Goal: Navigation & Orientation: Find specific page/section

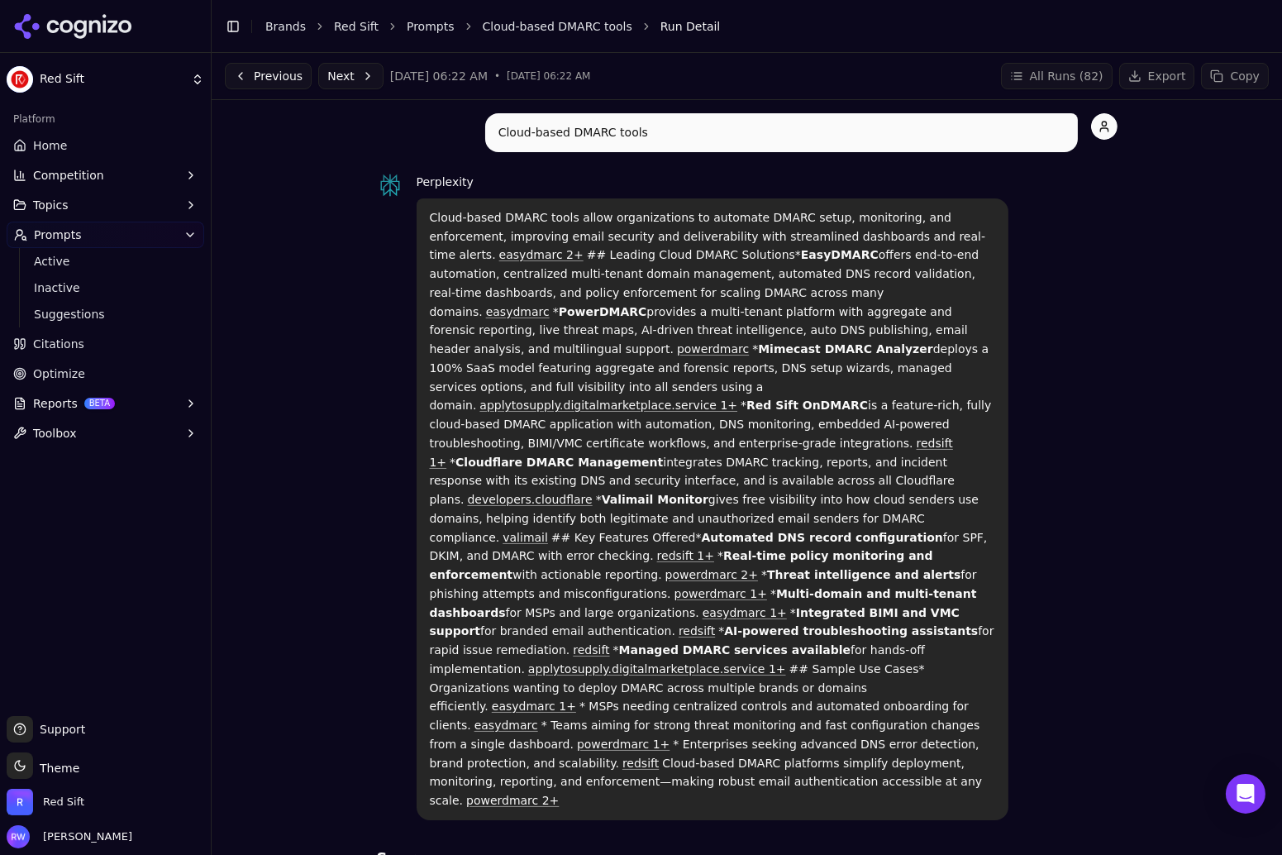
click at [83, 152] on link "Home" at bounding box center [106, 145] width 198 height 26
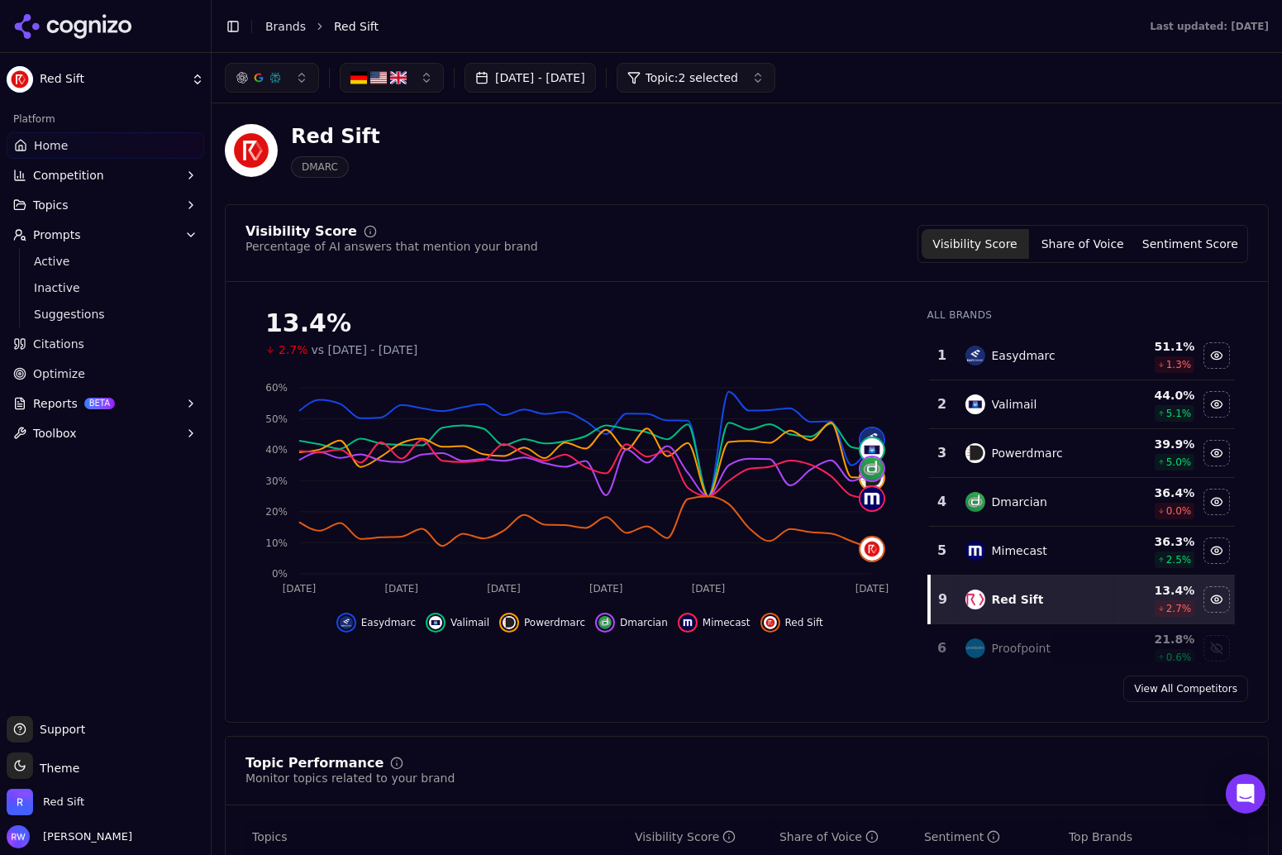
click at [738, 81] on span "Topic: 2 selected" at bounding box center [692, 77] width 93 height 17
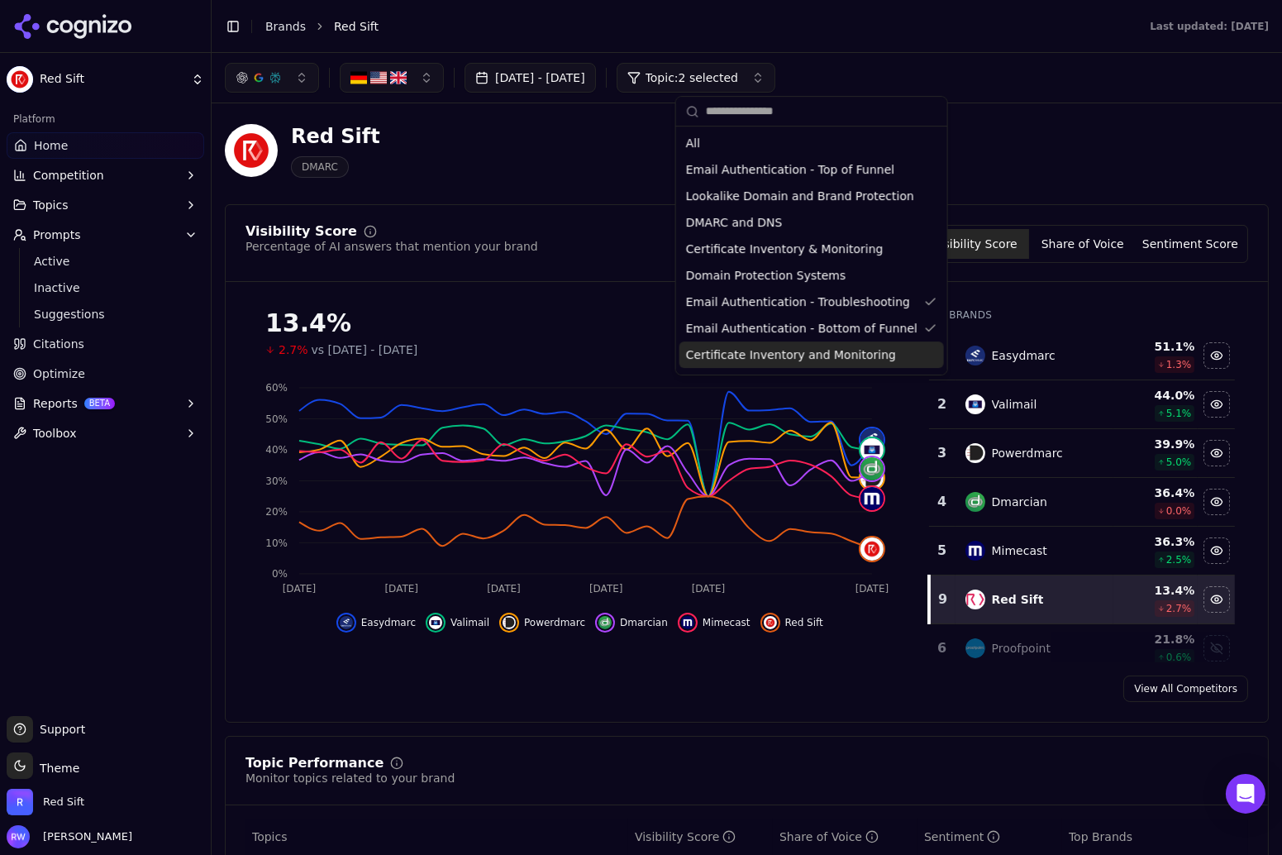
click at [441, 157] on div "Red Sift DMARC" at bounding box center [595, 150] width 741 height 55
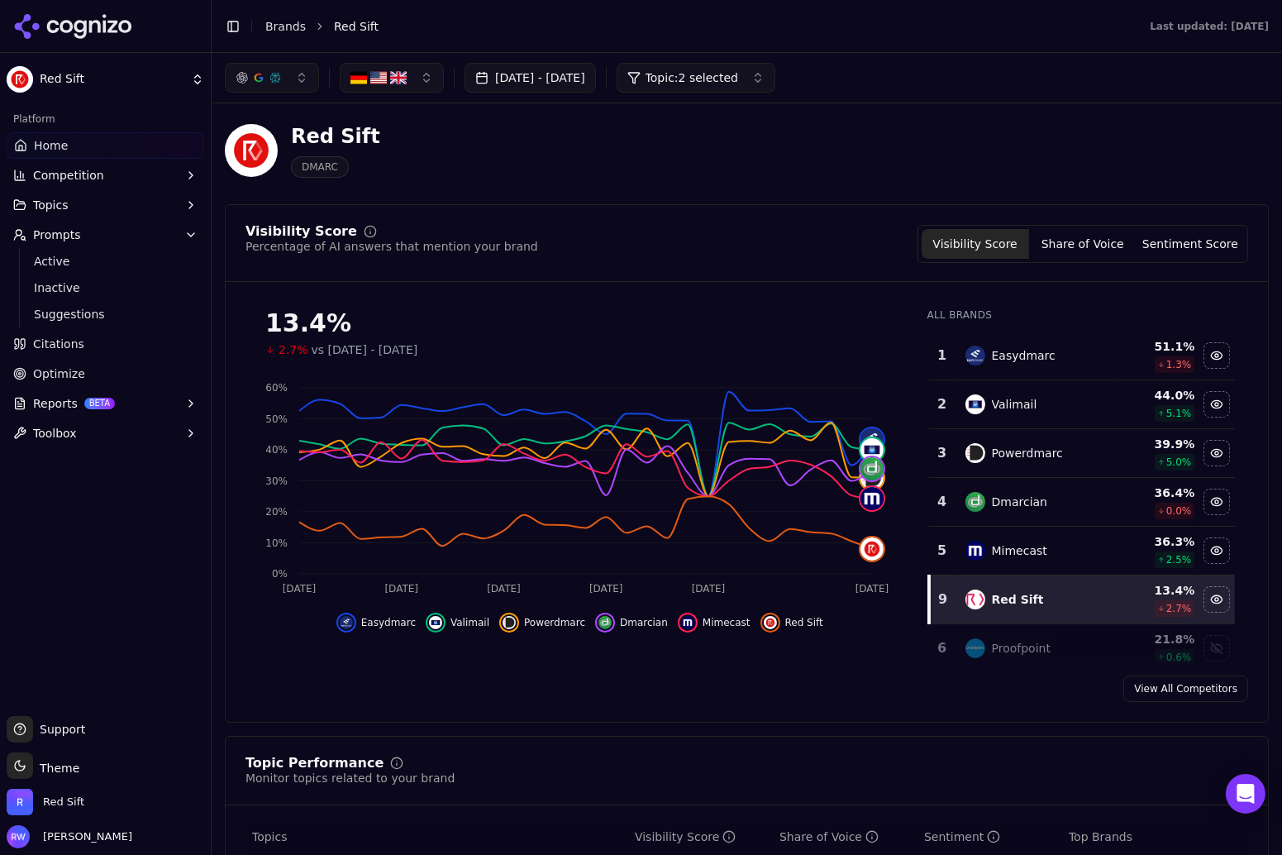
click at [92, 207] on button "Topics" at bounding box center [106, 205] width 198 height 26
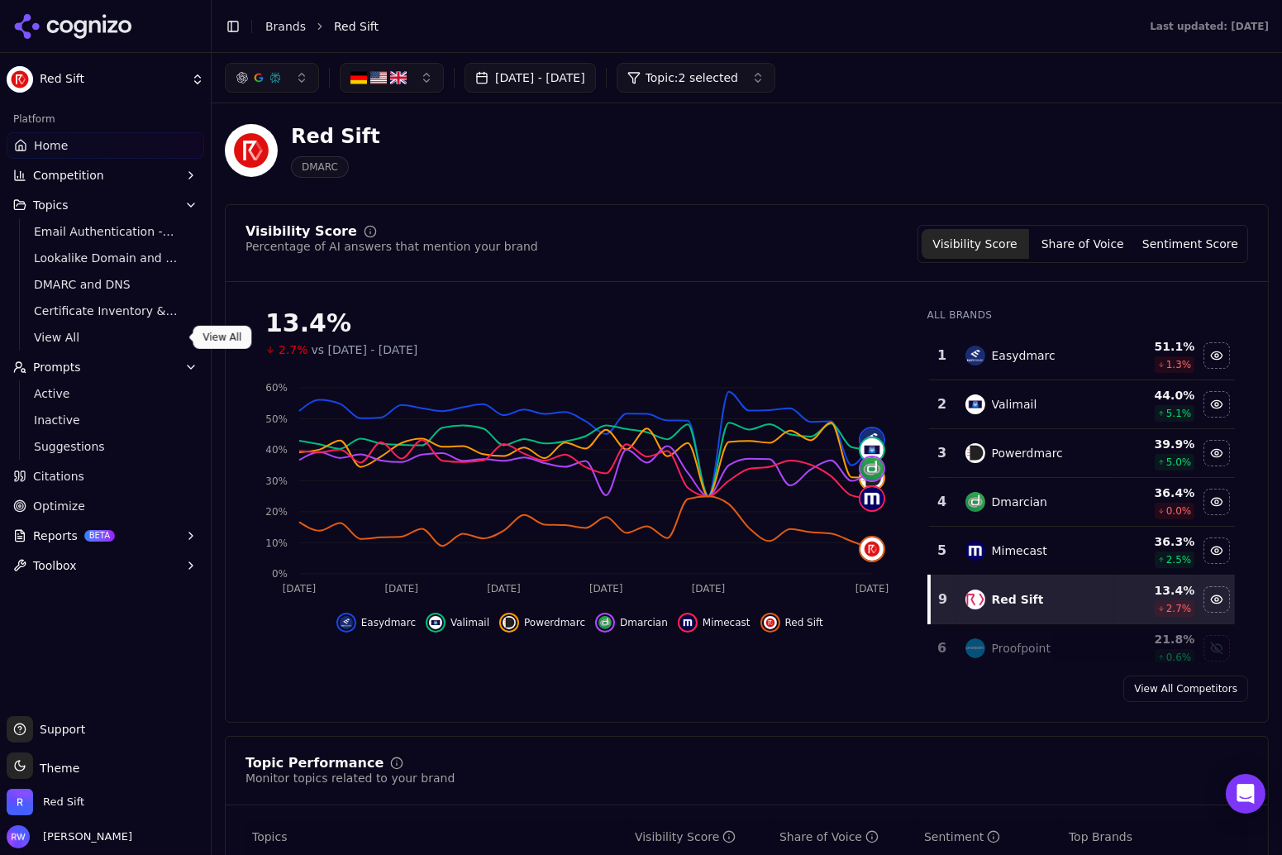
click at [122, 326] on link "View All" at bounding box center [105, 337] width 157 height 23
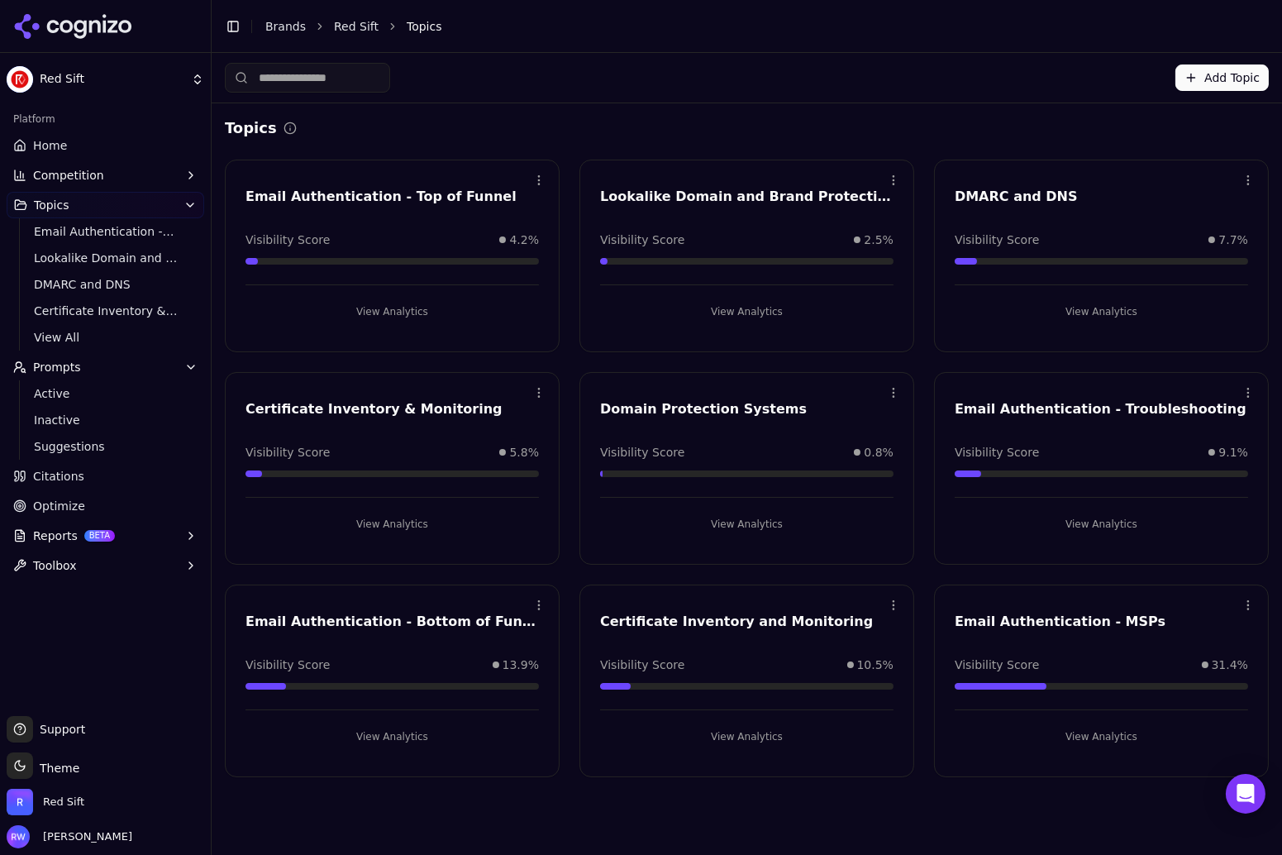
click at [386, 733] on button "View Analytics" at bounding box center [391, 736] width 293 height 26
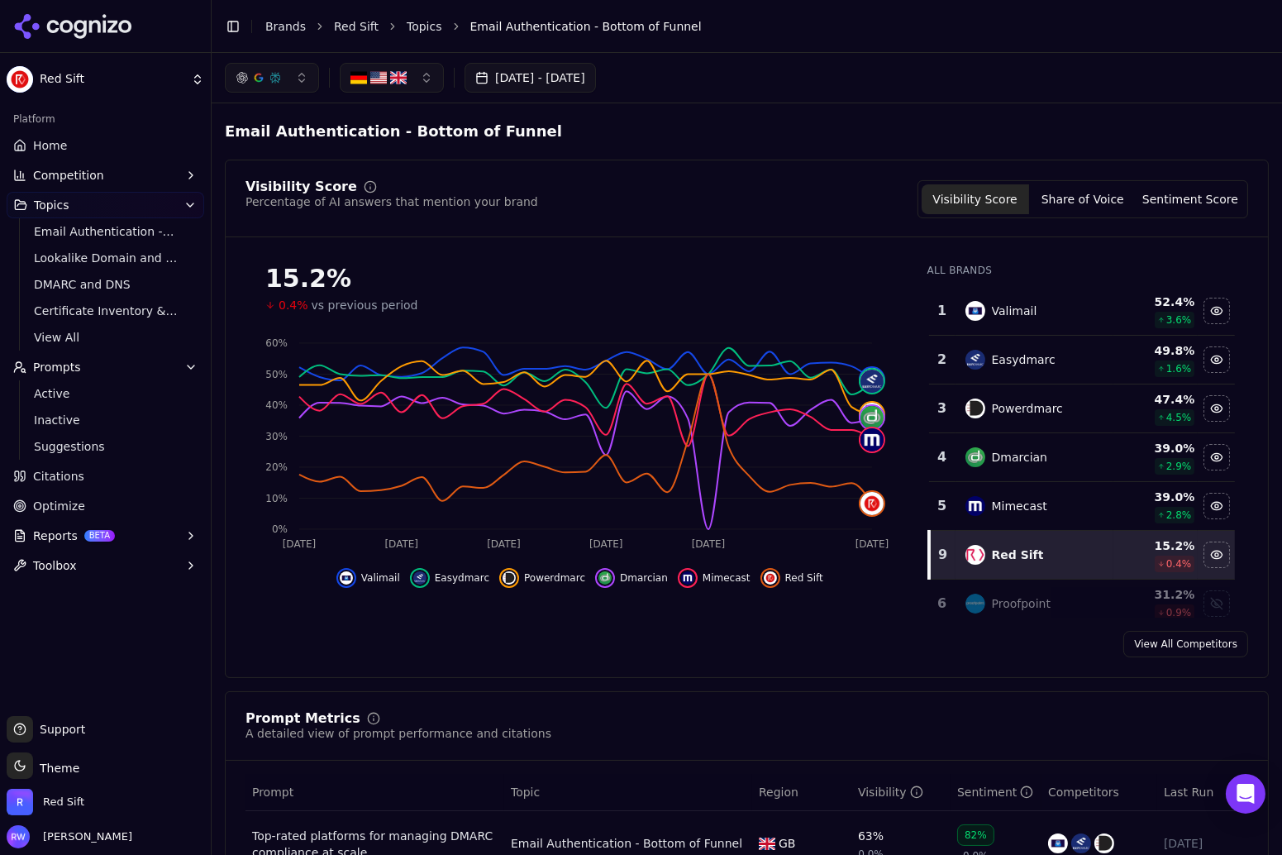
click at [59, 484] on span "Citations" at bounding box center [58, 476] width 51 height 17
